Goal: Transaction & Acquisition: Book appointment/travel/reservation

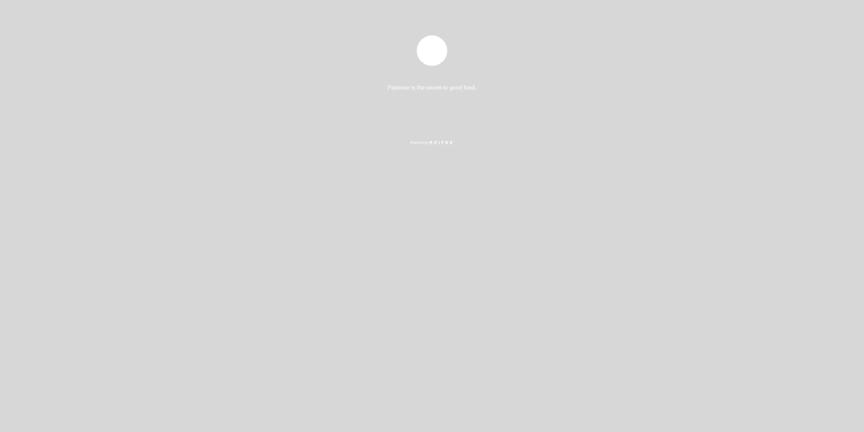
select select "es"
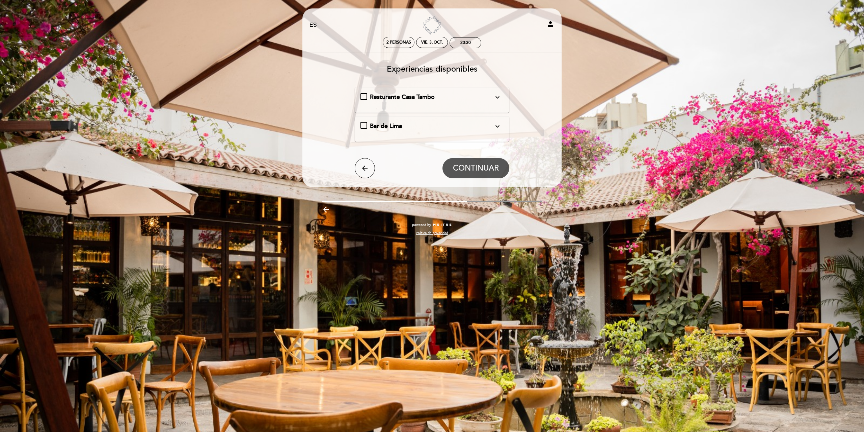
click at [364, 95] on div "Resturante Casa Tambo expand_more En nuestra amplia terraza o interiores acoged…" at bounding box center [431, 97] width 143 height 9
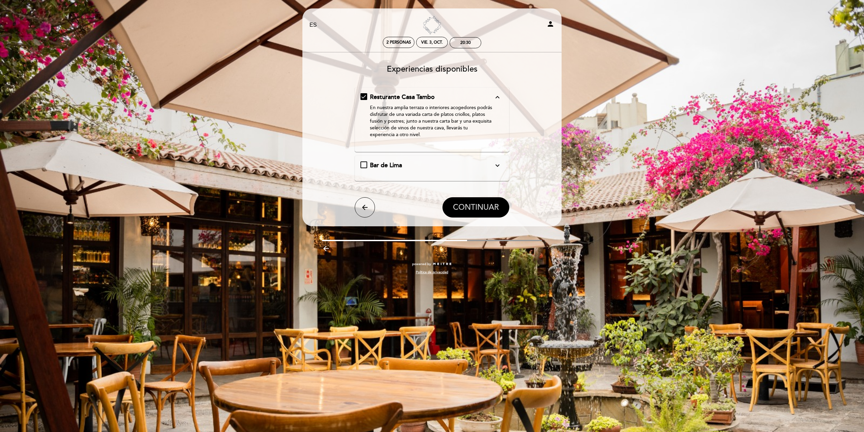
click at [470, 204] on span "CONTINUAR" at bounding box center [476, 206] width 46 height 9
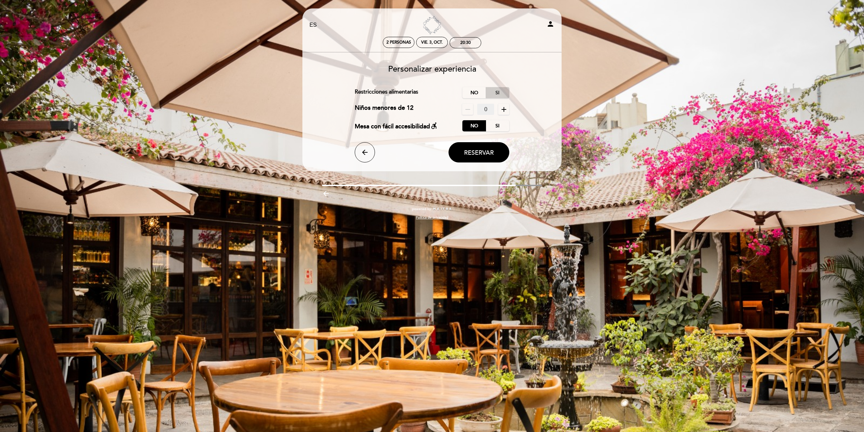
click at [491, 91] on label "Si" at bounding box center [498, 92] width 24 height 11
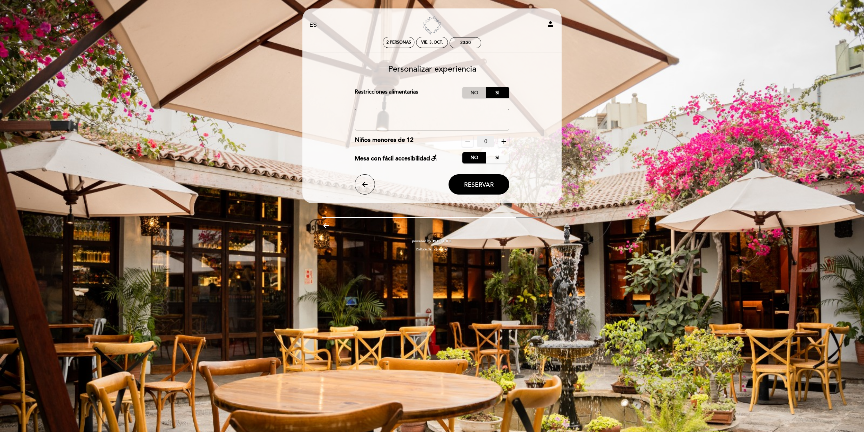
click at [477, 91] on label "No" at bounding box center [474, 92] width 24 height 11
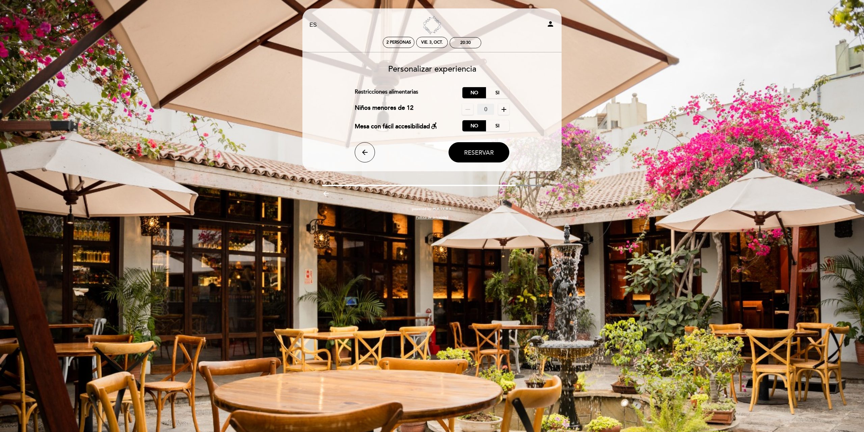
click at [469, 152] on span "Reservar" at bounding box center [479, 152] width 30 height 7
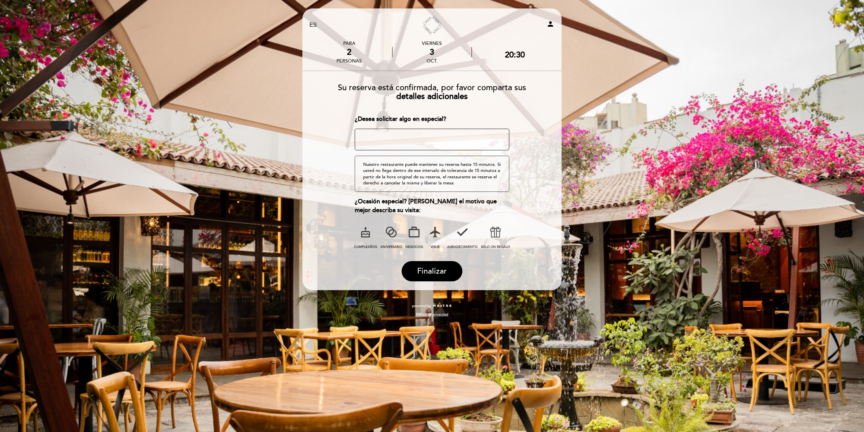
click at [390, 137] on textarea at bounding box center [432, 140] width 155 height 22
click at [371, 132] on textarea at bounding box center [432, 140] width 155 height 22
type textarea "un momento especial en pareja. Es posible que en la mesa este un mensaje que di…"
click at [391, 239] on icon at bounding box center [391, 232] width 18 height 18
click at [438, 274] on span "Finalizar" at bounding box center [432, 270] width 30 height 9
